Goal: Navigation & Orientation: Find specific page/section

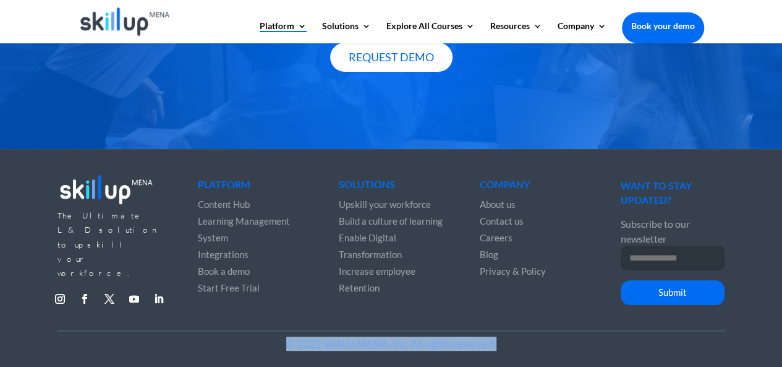
drag, startPoint x: 282, startPoint y: 334, endPoint x: 574, endPoint y: 333, distance: 291.8
click at [561, 337] on p "© 2022 SkillUp MENA, Inc. All rights reserved." at bounding box center [392, 343] width 626 height 14
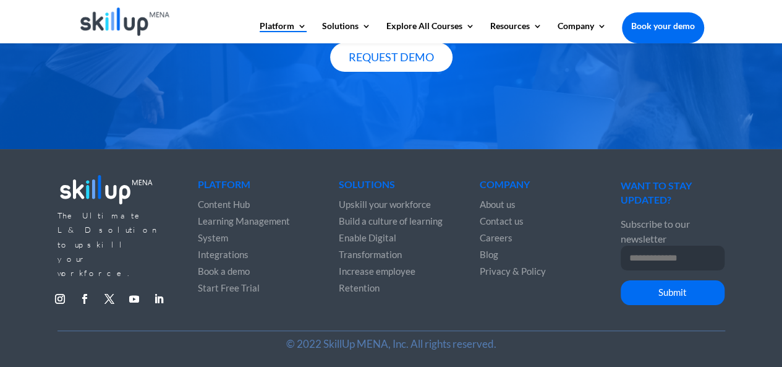
click at [560, 308] on div "The Ultimate L&D solution to upskill your workforce. Follow Follow Follow Follo…" at bounding box center [391, 243] width 668 height 176
drag, startPoint x: 571, startPoint y: 265, endPoint x: 588, endPoint y: 182, distance: 84.8
click at [568, 262] on li "Privacy & Policy" at bounding box center [532, 270] width 104 height 17
drag, startPoint x: 567, startPoint y: 124, endPoint x: 572, endPoint y: 145, distance: 20.9
click at [567, 124] on div "Make Your Business Succeed At All Levels Request Demo" at bounding box center [391, 11] width 782 height 275
